Goal: Task Accomplishment & Management: Manage account settings

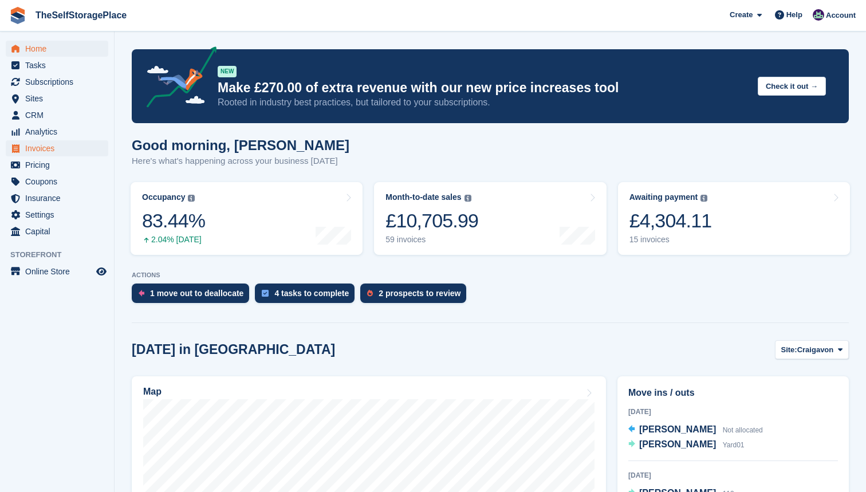
click at [50, 147] on span "Invoices" at bounding box center [59, 148] width 69 height 16
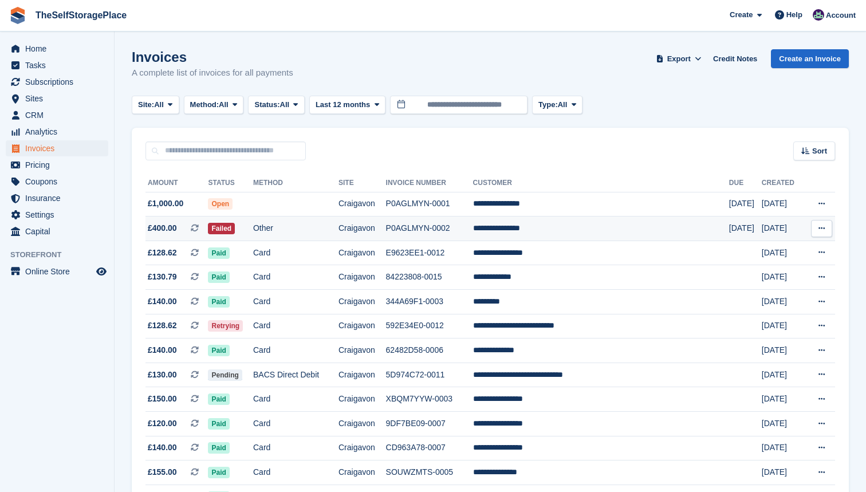
click at [824, 226] on icon at bounding box center [821, 227] width 6 height 7
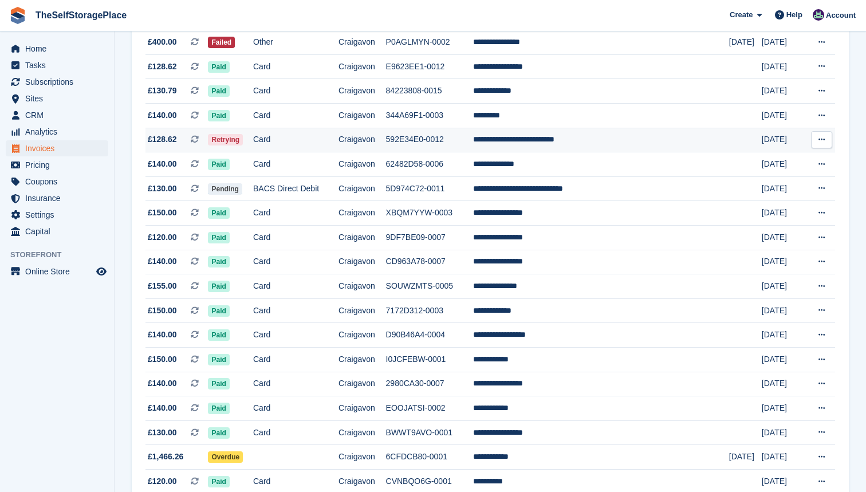
scroll to position [222, 0]
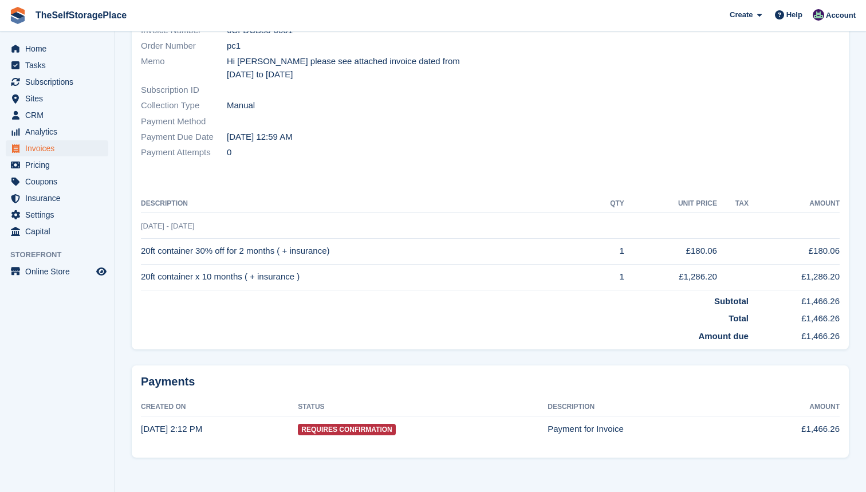
scroll to position [164, 0]
click at [387, 425] on span "Requires Confirmation" at bounding box center [346, 430] width 97 height 11
click at [176, 427] on time "20 Aug, 2:12 PM" at bounding box center [171, 430] width 61 height 10
click at [625, 422] on td "Payment for Invoice" at bounding box center [645, 430] width 194 height 25
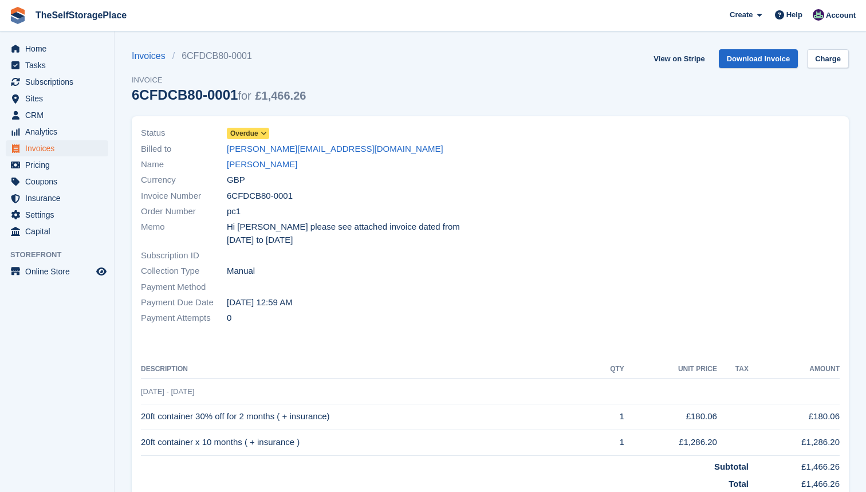
scroll to position [0, 0]
click at [33, 151] on span "Invoices" at bounding box center [59, 148] width 69 height 16
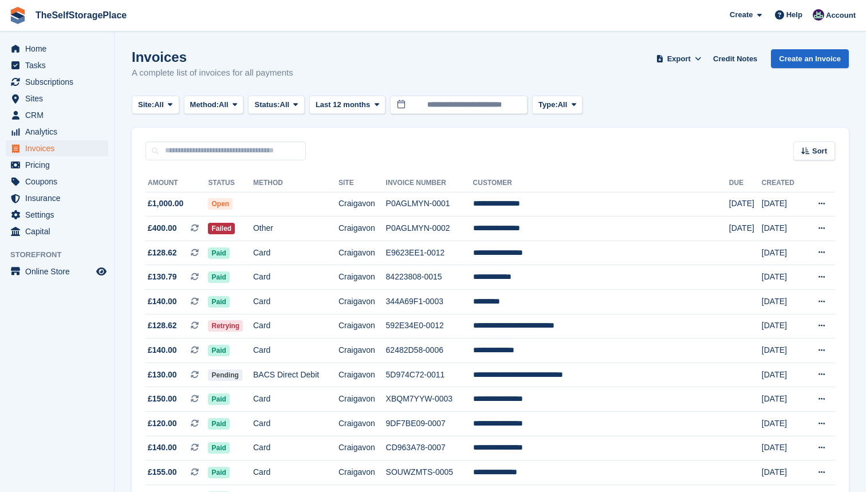
click at [208, 174] on th "Amount" at bounding box center [176, 183] width 62 height 18
click at [229, 174] on th "Status" at bounding box center [230, 183] width 45 height 18
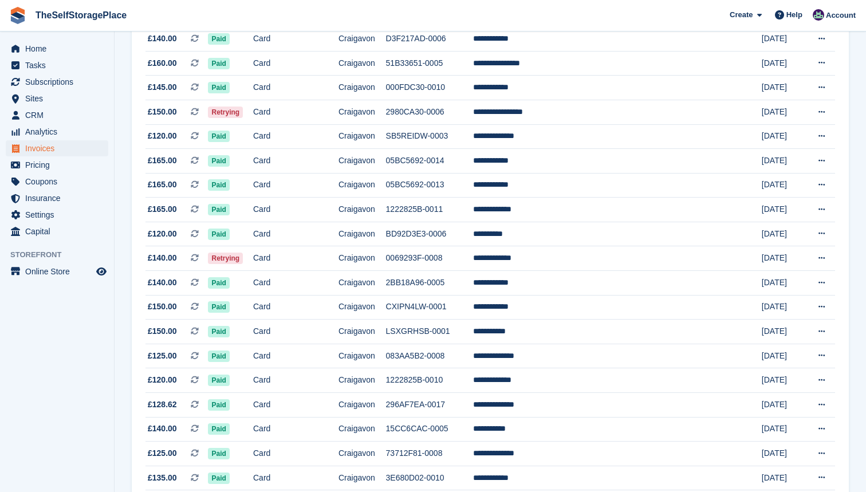
scroll to position [795, 0]
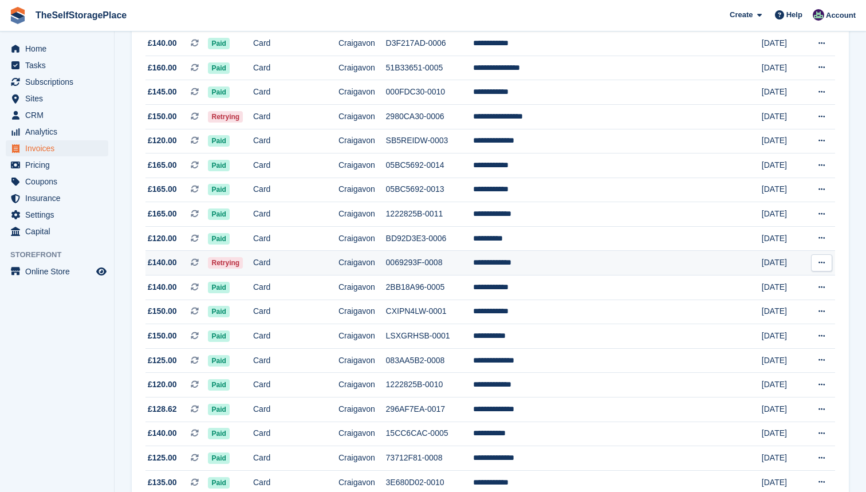
click at [371, 275] on td "Craigavon" at bounding box center [362, 263] width 48 height 25
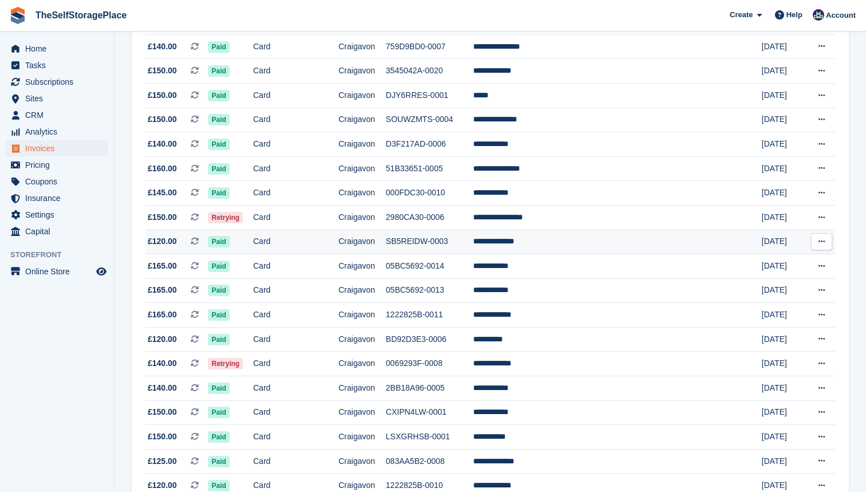
scroll to position [695, 0]
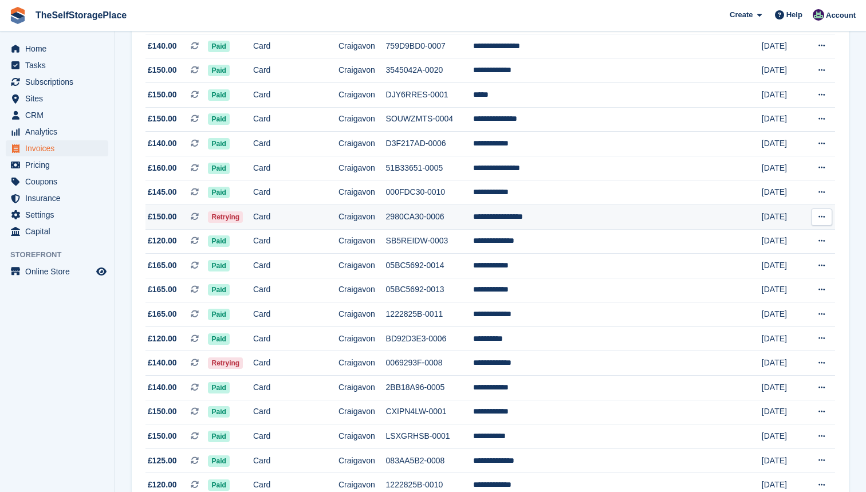
click at [313, 229] on td "Card" at bounding box center [295, 216] width 85 height 25
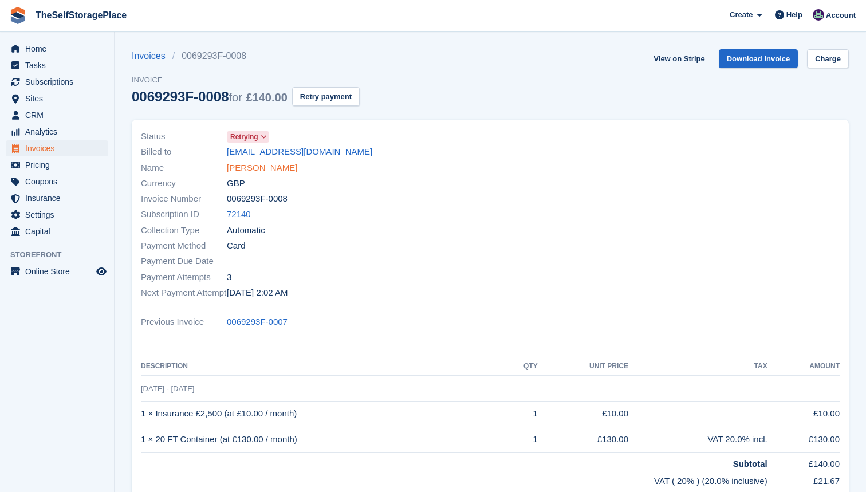
click at [244, 170] on link "[PERSON_NAME]" at bounding box center [262, 168] width 70 height 13
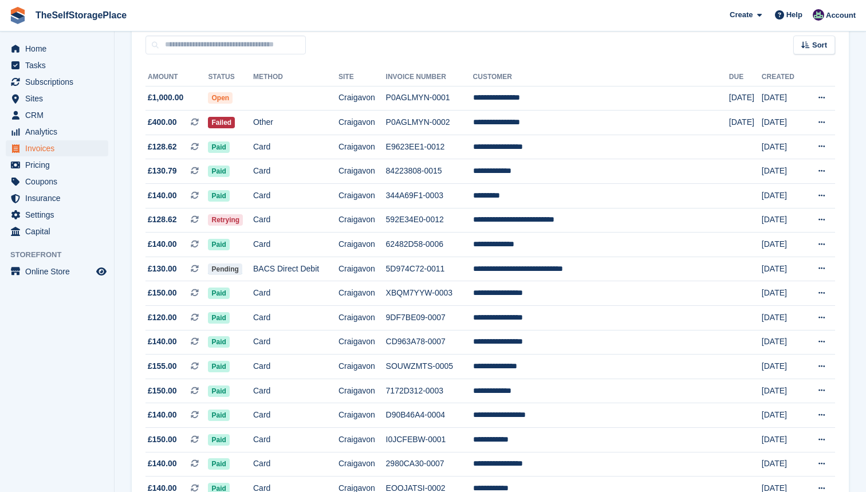
scroll to position [105, 0]
click at [309, 222] on td "Card" at bounding box center [295, 220] width 85 height 25
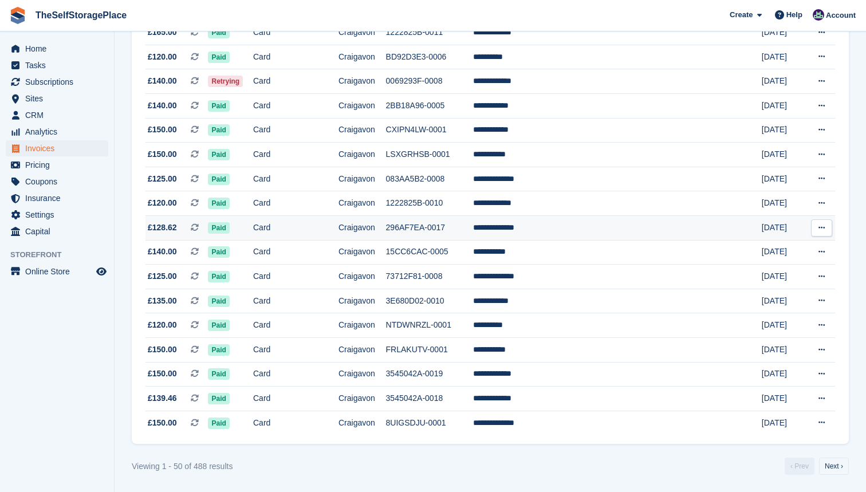
scroll to position [1005, 0]
click at [832, 462] on link "Next ›" at bounding box center [834, 466] width 30 height 17
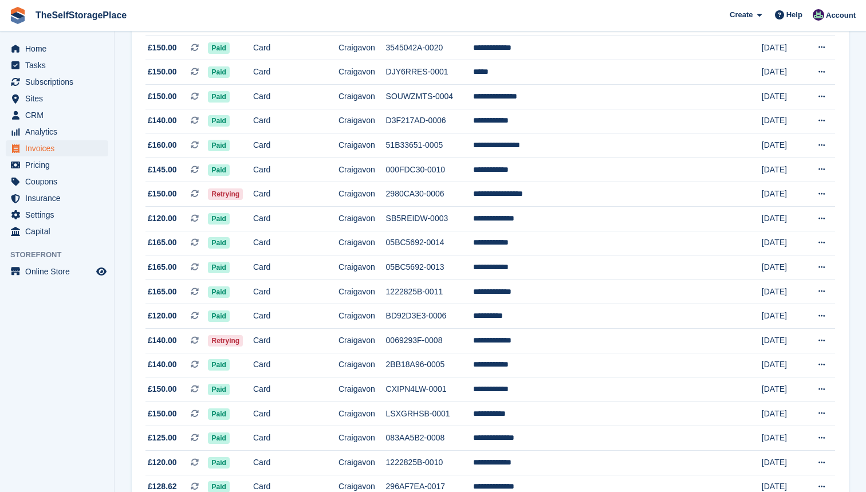
scroll to position [735, 0]
click at [315, 207] on td "Card" at bounding box center [295, 195] width 85 height 25
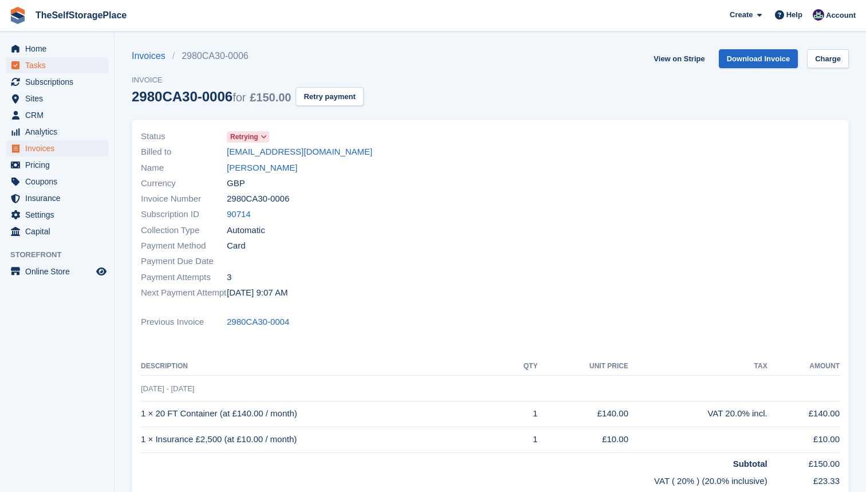
click at [58, 72] on span "Tasks" at bounding box center [59, 65] width 69 height 16
